Goal: Transaction & Acquisition: Subscribe to service/newsletter

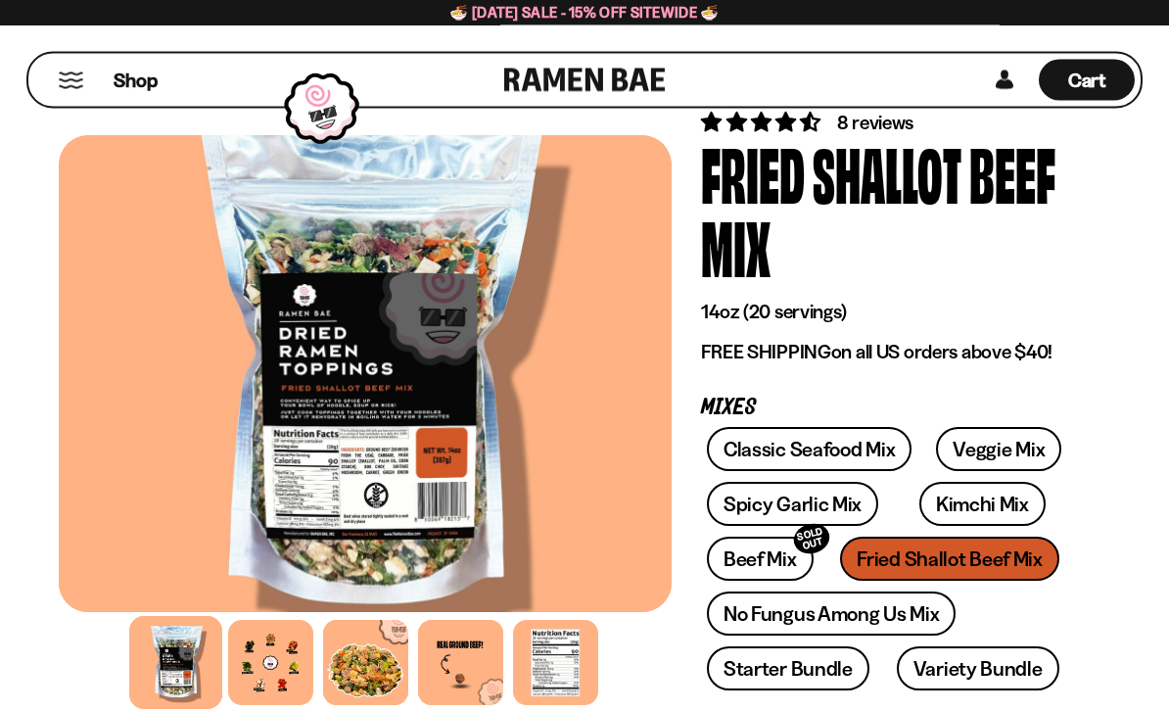
scroll to position [56, 0]
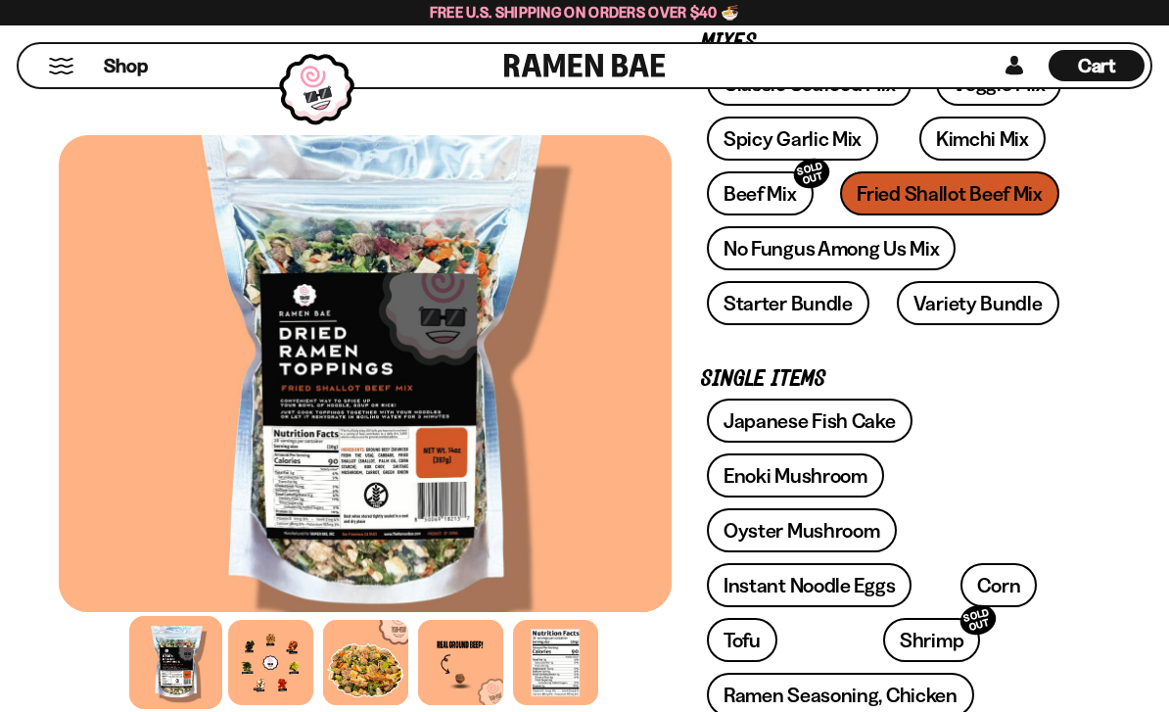
scroll to position [431, 0]
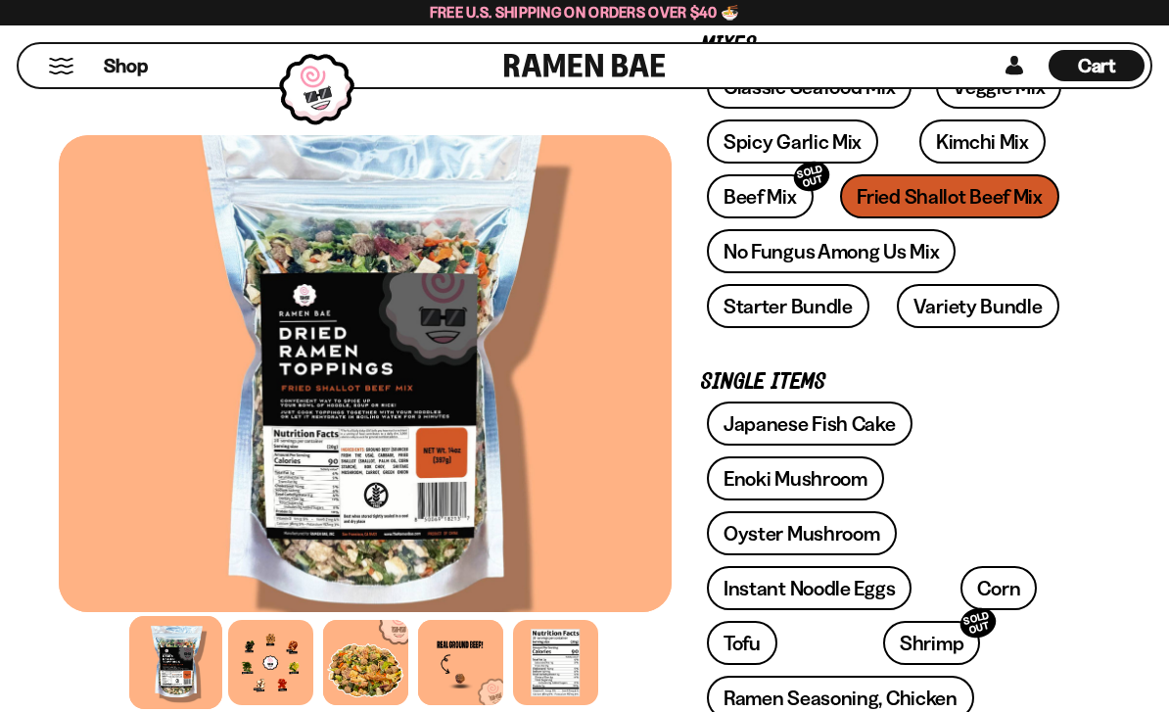
click at [989, 299] on link "Variety Bundle" at bounding box center [978, 306] width 163 height 44
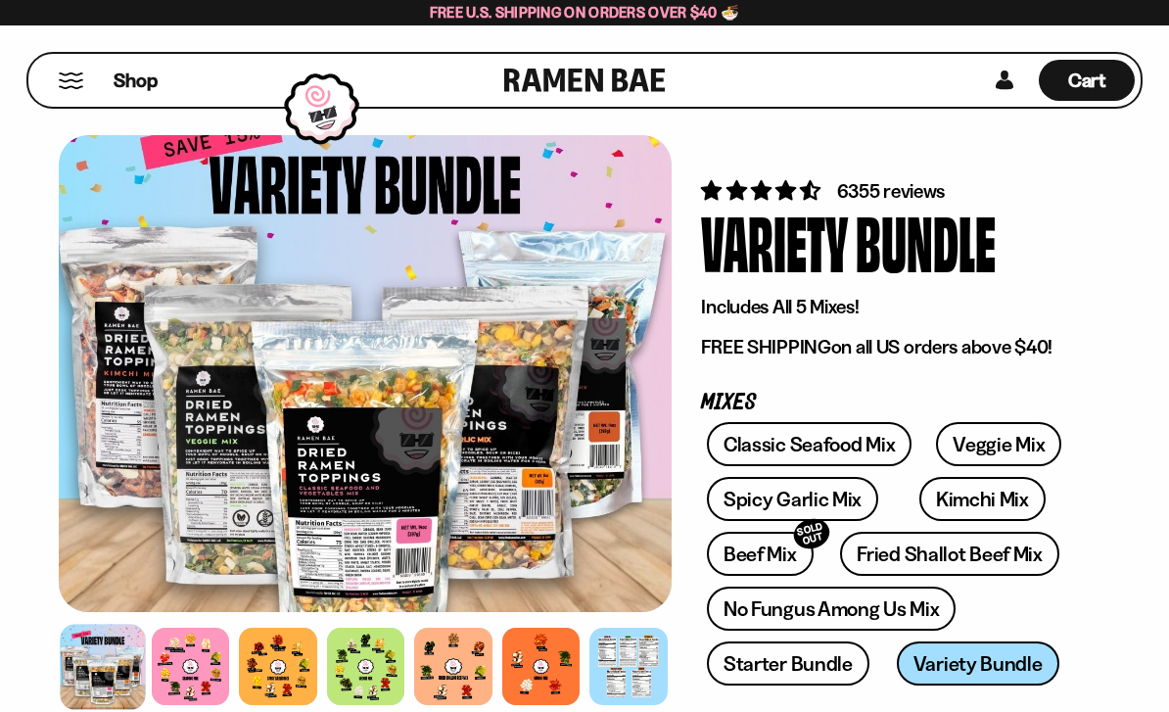
click at [734, 564] on link "Beef Mix SOLD OUT" at bounding box center [760, 554] width 107 height 44
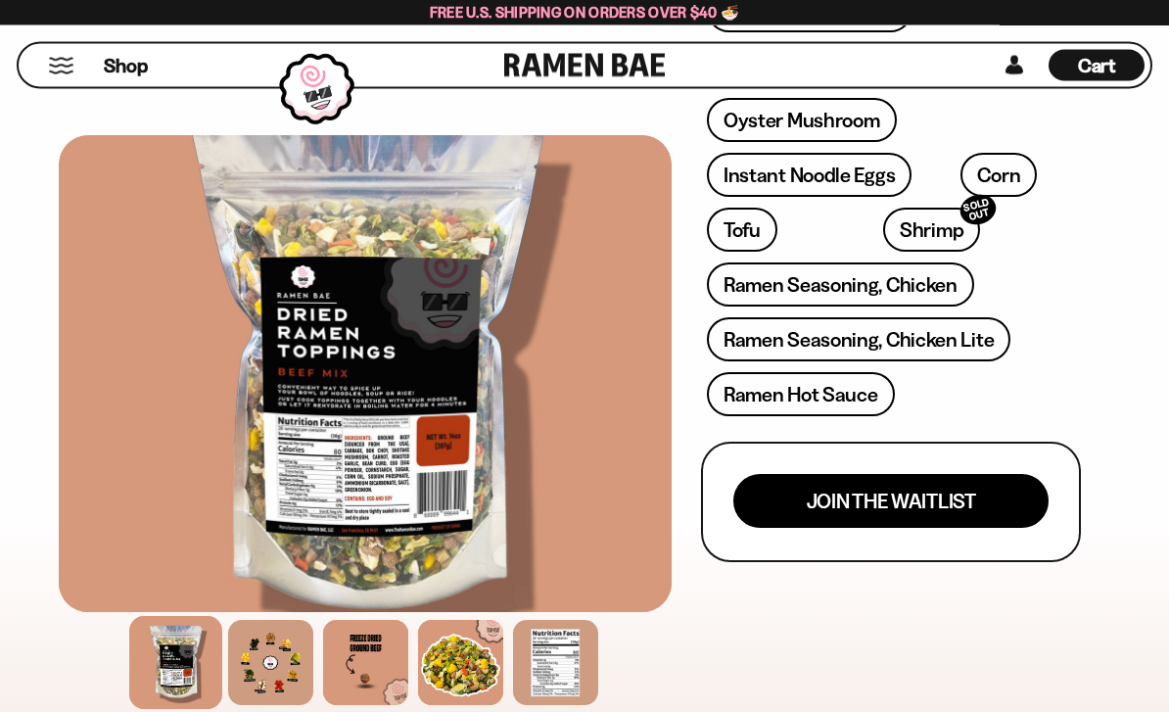
scroll to position [772, 0]
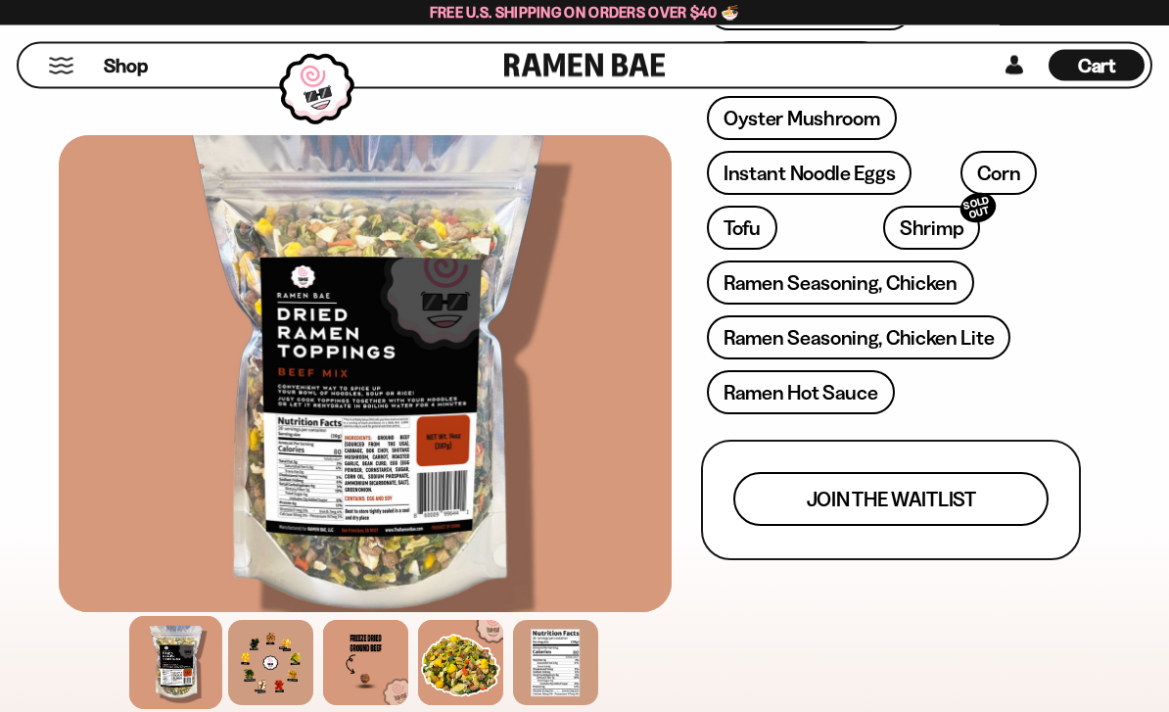
click at [986, 506] on button "Join the waitlist" at bounding box center [890, 500] width 315 height 54
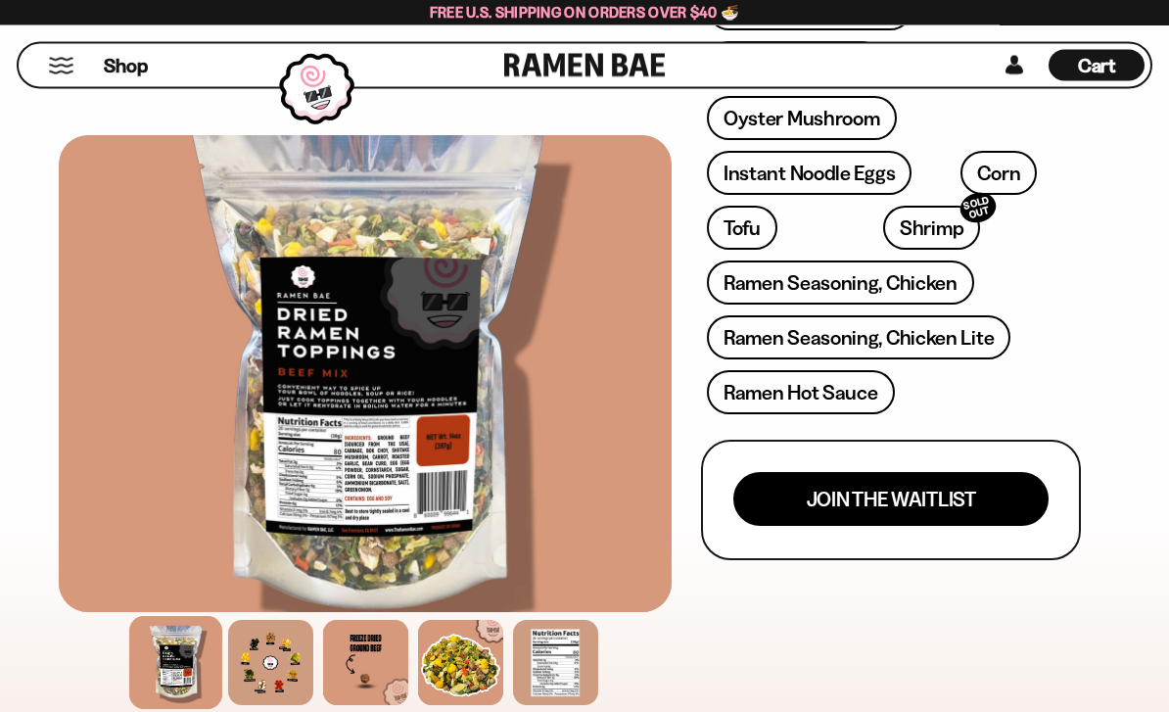
scroll to position [0, 0]
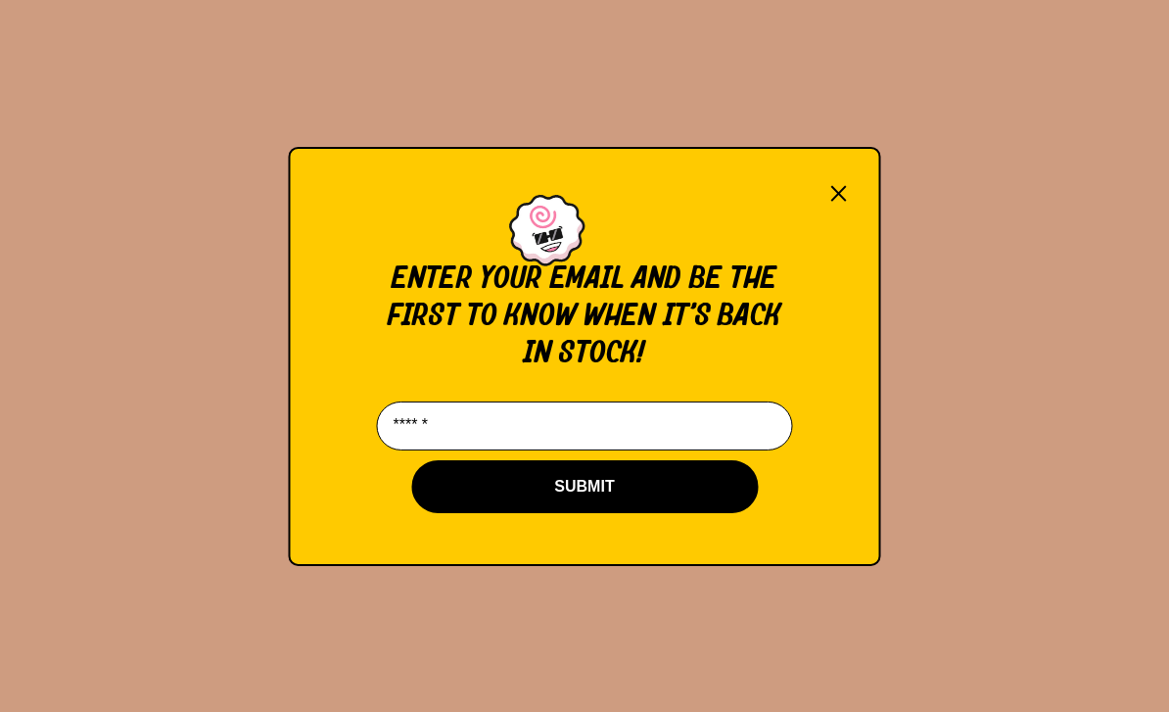
click at [715, 443] on input "Email*" at bounding box center [585, 425] width 416 height 49
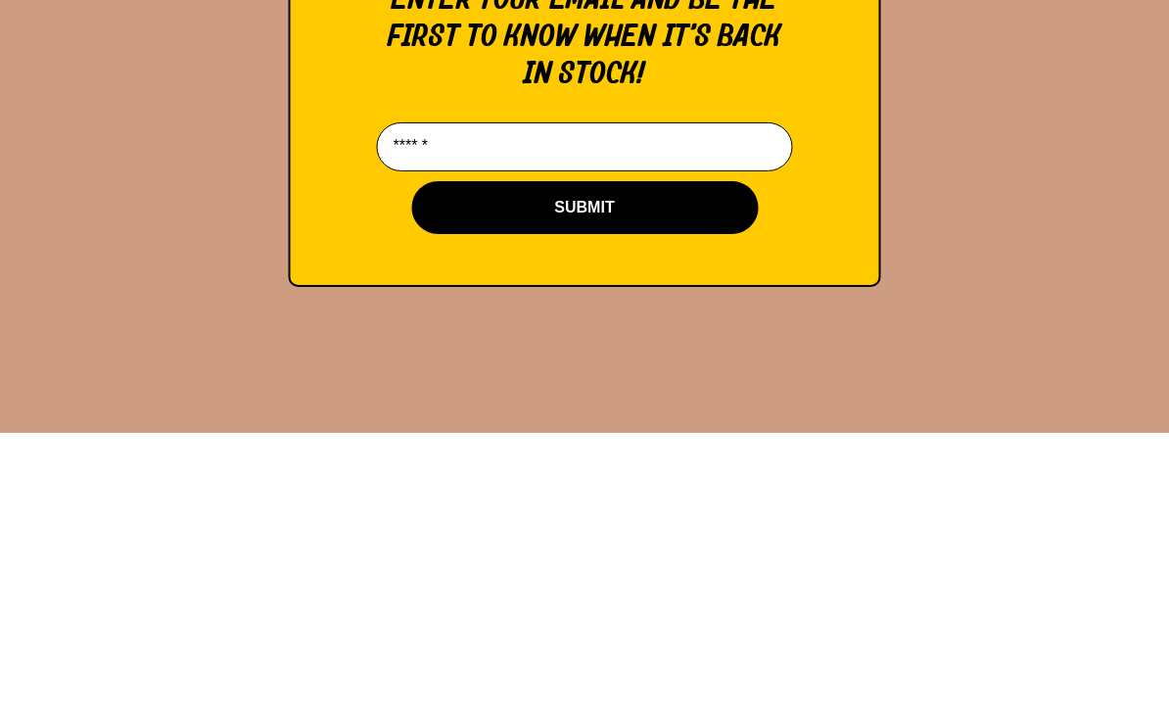
type input "**********"
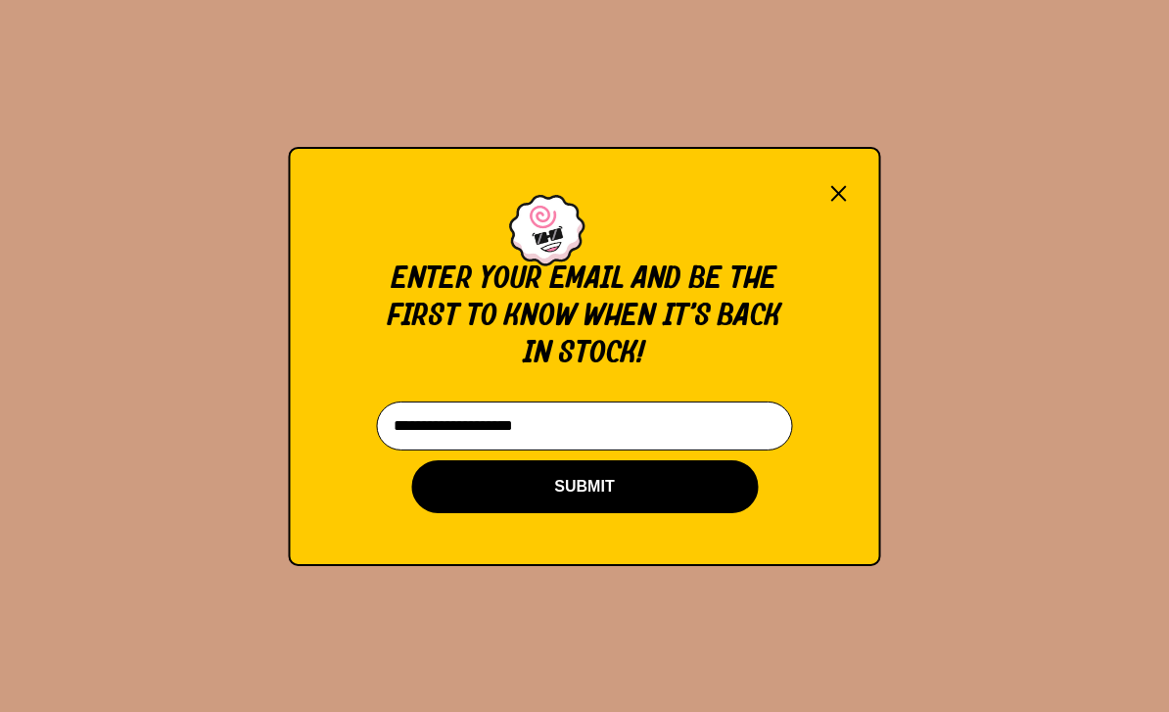
click at [582, 495] on button "SUBMIT" at bounding box center [584, 486] width 347 height 53
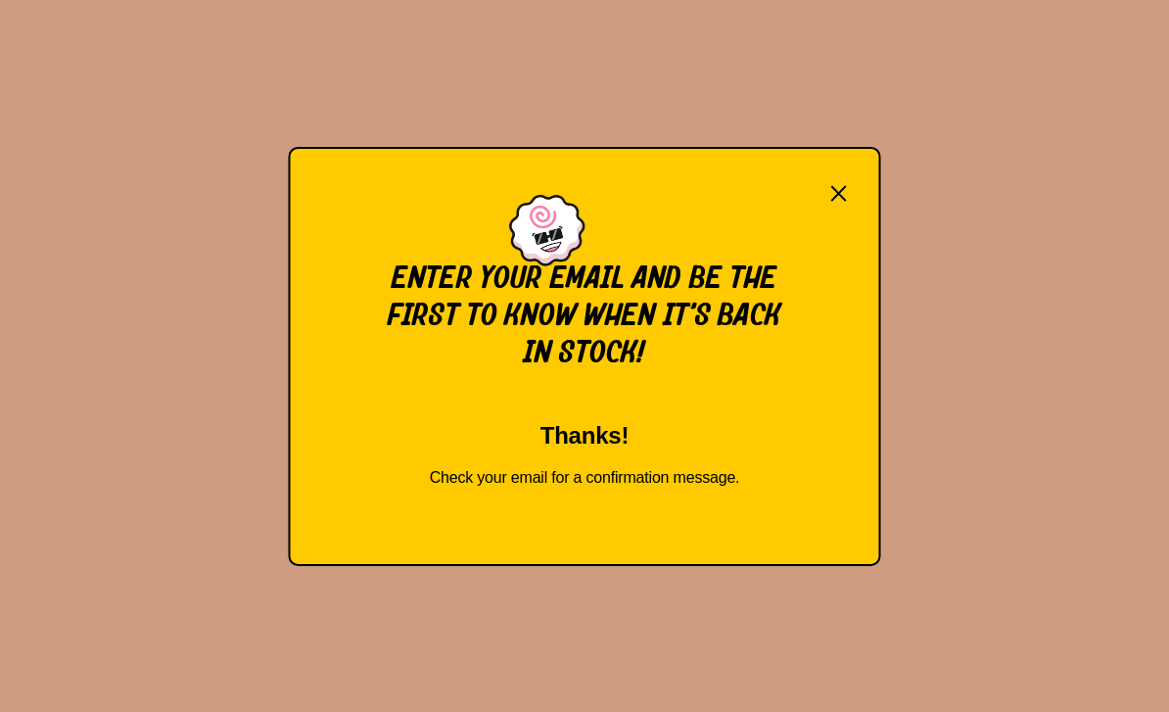
click at [844, 196] on button "×" at bounding box center [839, 192] width 22 height 27
